Goal: Transaction & Acquisition: Purchase product/service

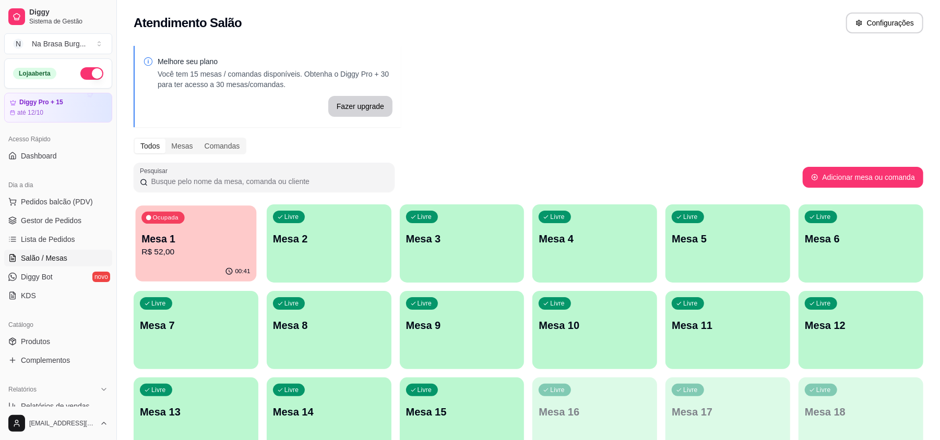
click at [145, 249] on p "R$ 52,00" at bounding box center [195, 252] width 109 height 12
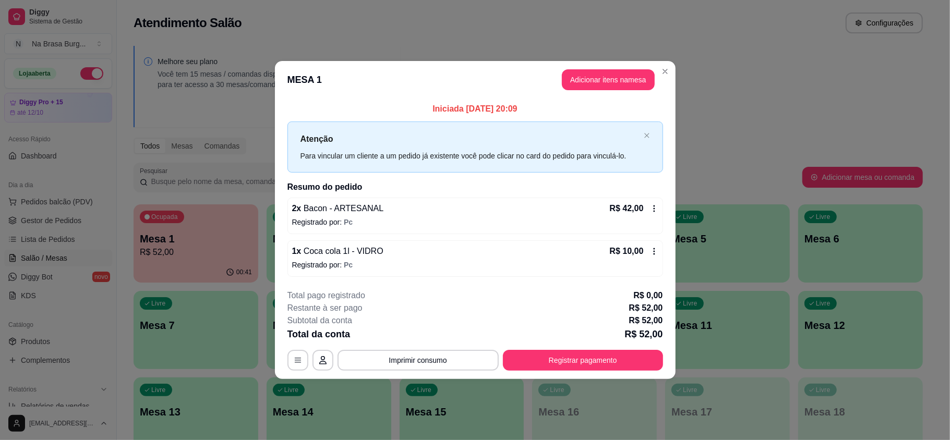
click at [625, 96] on header "MESA 1 Adicionar itens na mesa" at bounding box center [475, 80] width 401 height 38
click at [620, 91] on header "MESA 1 Adicionar itens na mesa" at bounding box center [475, 80] width 401 height 38
click at [610, 88] on button "Adicionar itens na mesa" at bounding box center [609, 80] width 90 height 20
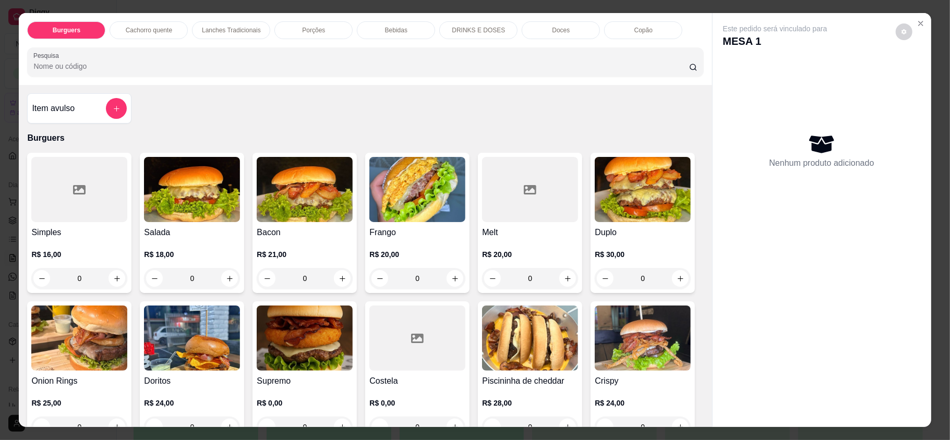
click at [562, 30] on p "Doces" at bounding box center [561, 30] width 18 height 8
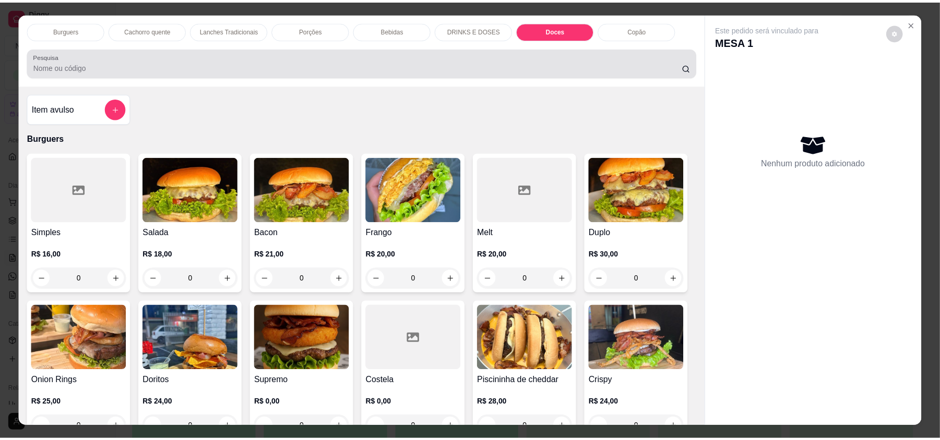
scroll to position [20, 0]
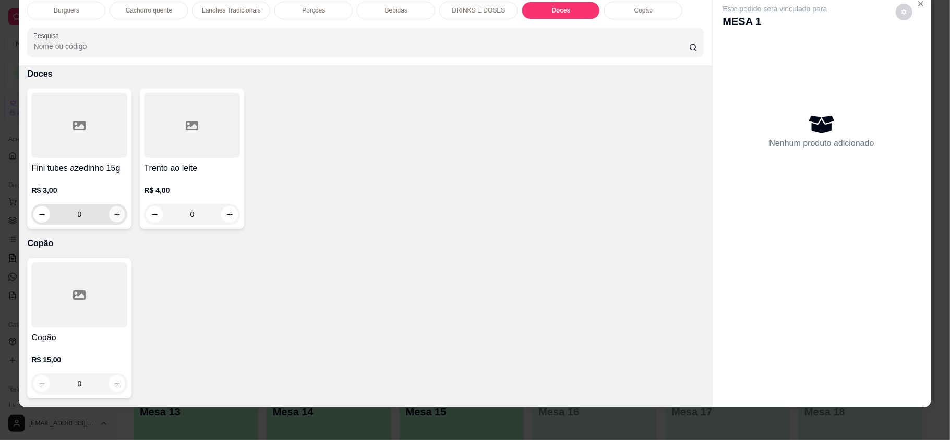
click at [113, 216] on icon "increase-product-quantity" at bounding box center [117, 215] width 8 height 8
type input "2"
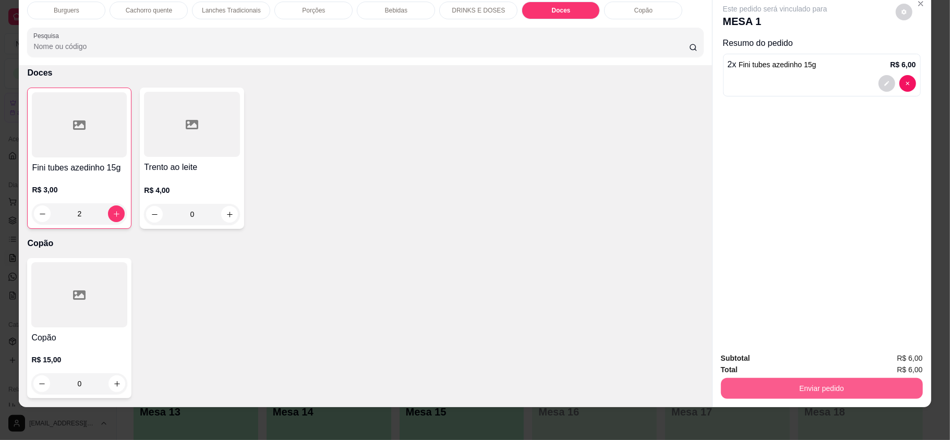
click at [727, 390] on button "Enviar pedido" at bounding box center [822, 388] width 202 height 21
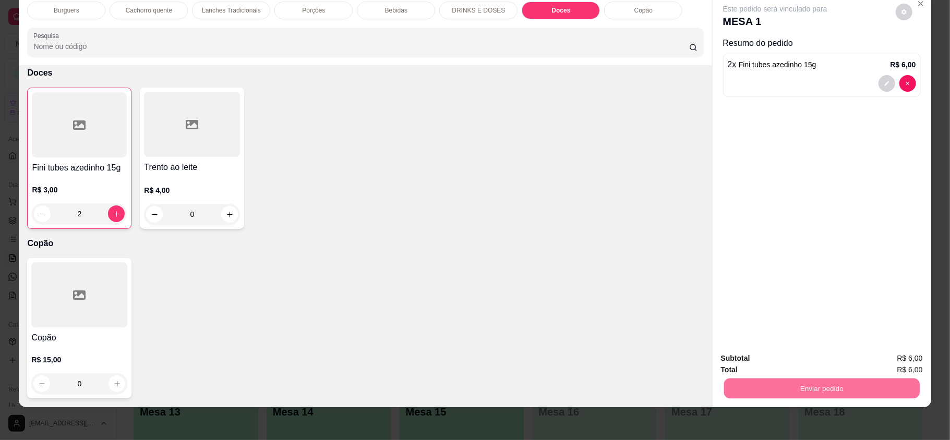
click at [769, 361] on button "Não registrar e enviar pedido" at bounding box center [786, 363] width 109 height 20
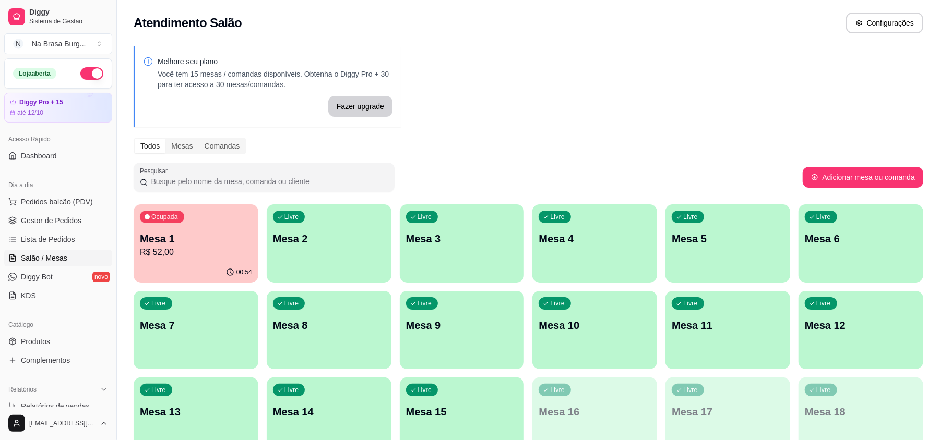
click at [167, 248] on p "R$ 52,00" at bounding box center [196, 252] width 112 height 13
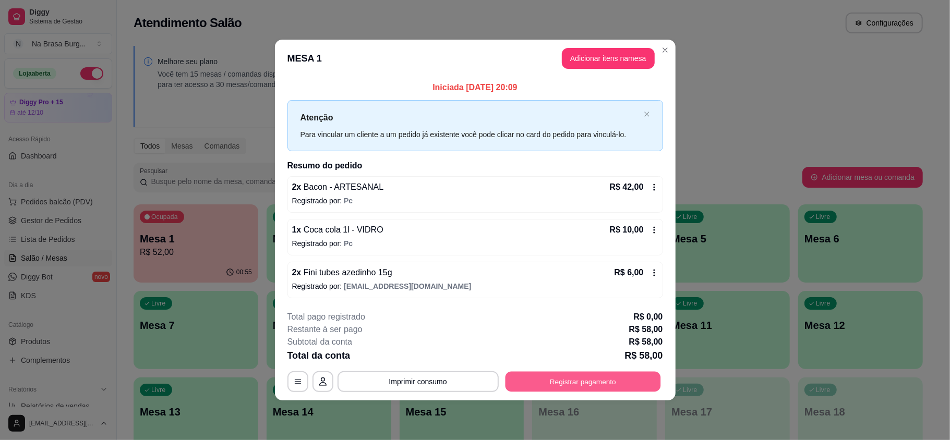
click at [589, 377] on button "Registrar pagamento" at bounding box center [583, 382] width 156 height 20
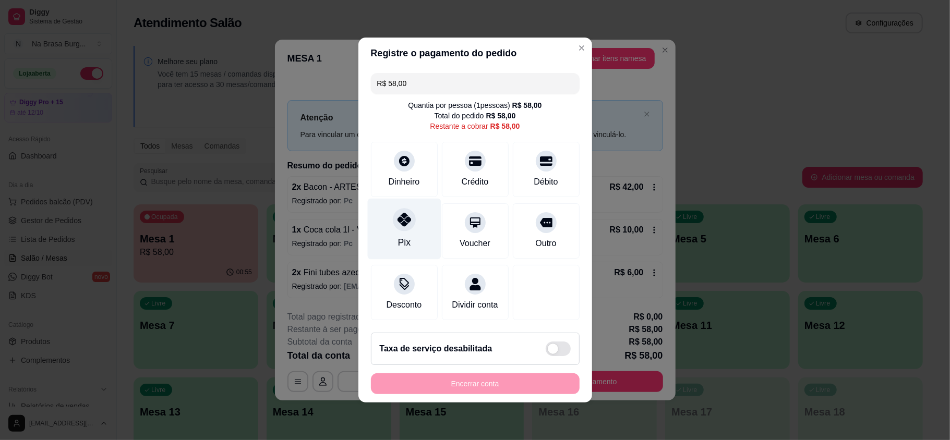
click at [402, 236] on div "Pix" at bounding box center [404, 243] width 13 height 14
type input "R$ 0,00"
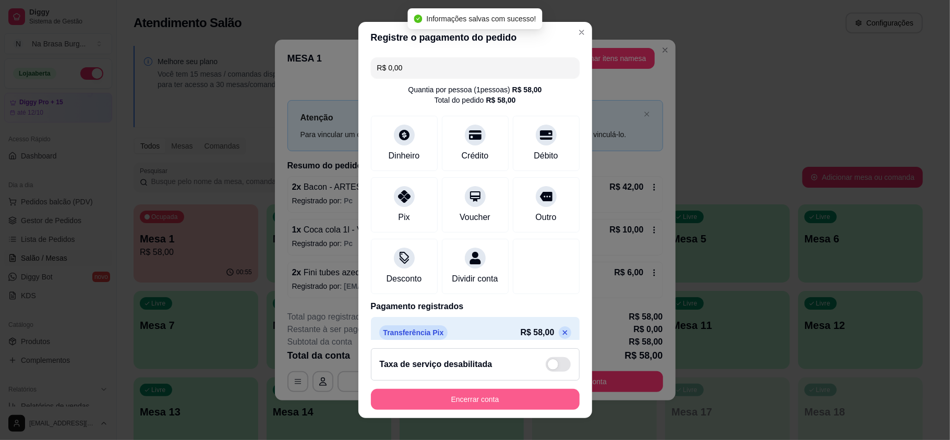
click at [497, 401] on button "Encerrar conta" at bounding box center [475, 399] width 209 height 21
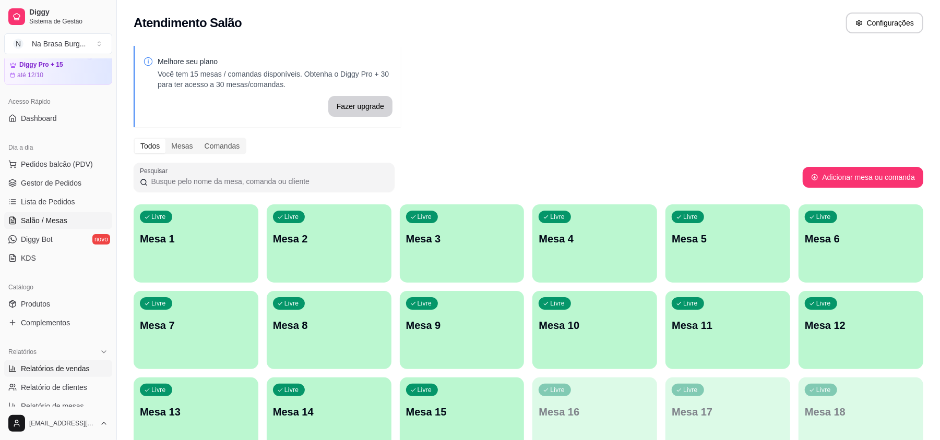
scroll to position [69, 0]
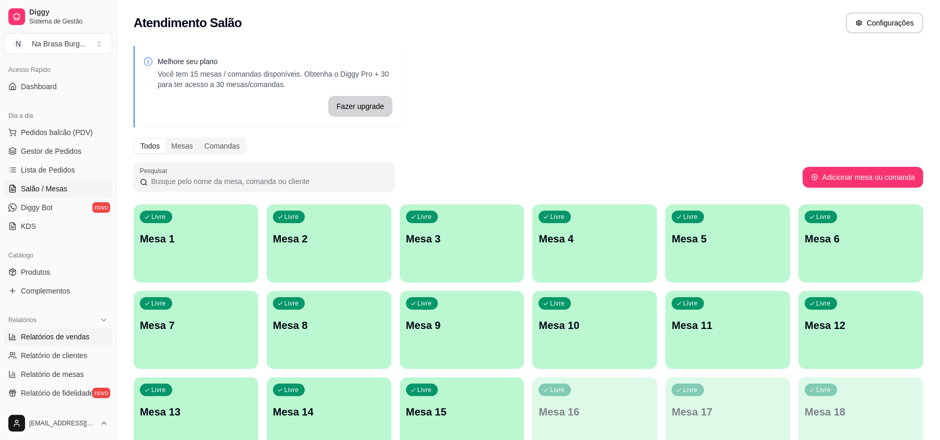
click at [57, 335] on span "Relatórios de vendas" at bounding box center [55, 337] width 69 height 10
select select "ALL"
select select "0"
